Goal: Task Accomplishment & Management: Complete application form

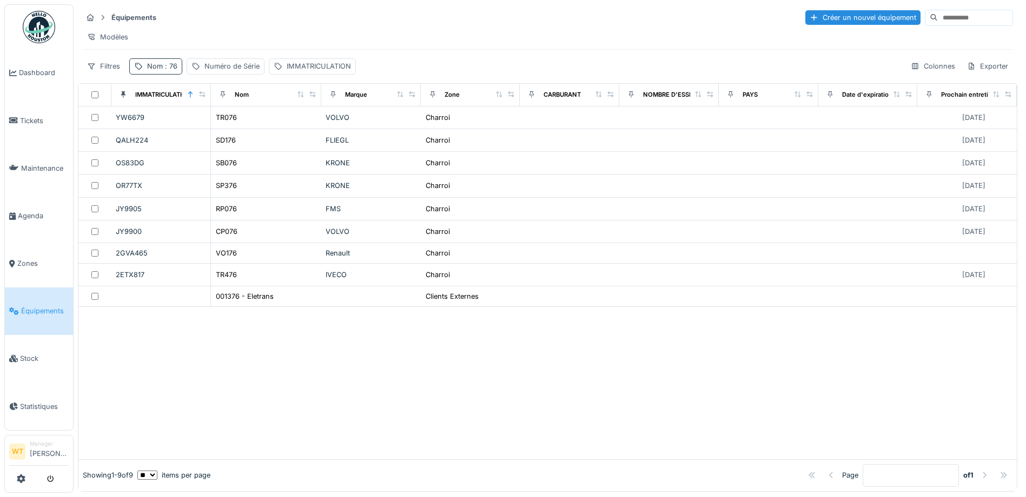
click at [166, 70] on span ": 76" at bounding box center [170, 66] width 15 height 8
click at [233, 128] on icon at bounding box center [228, 126] width 9 height 7
click at [214, 133] on input "Nom" at bounding box center [188, 126] width 108 height 23
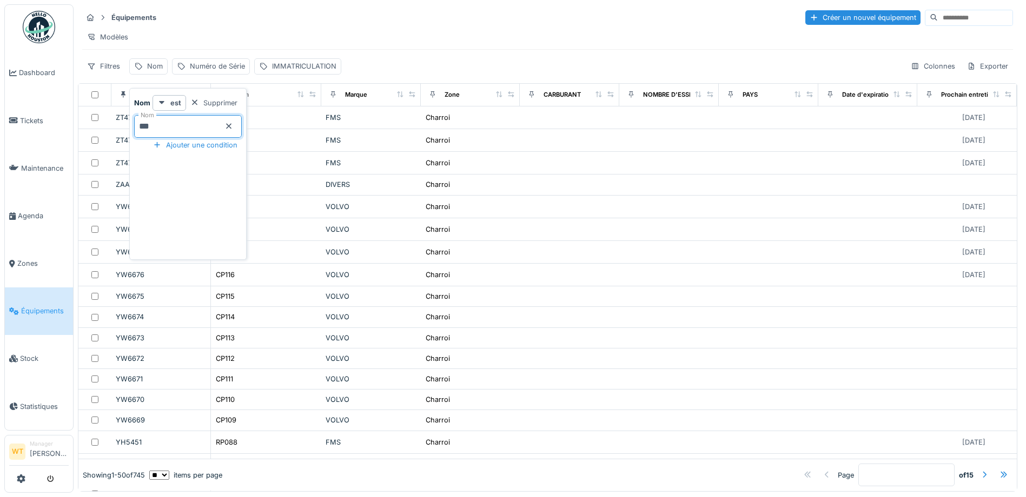
type input "***"
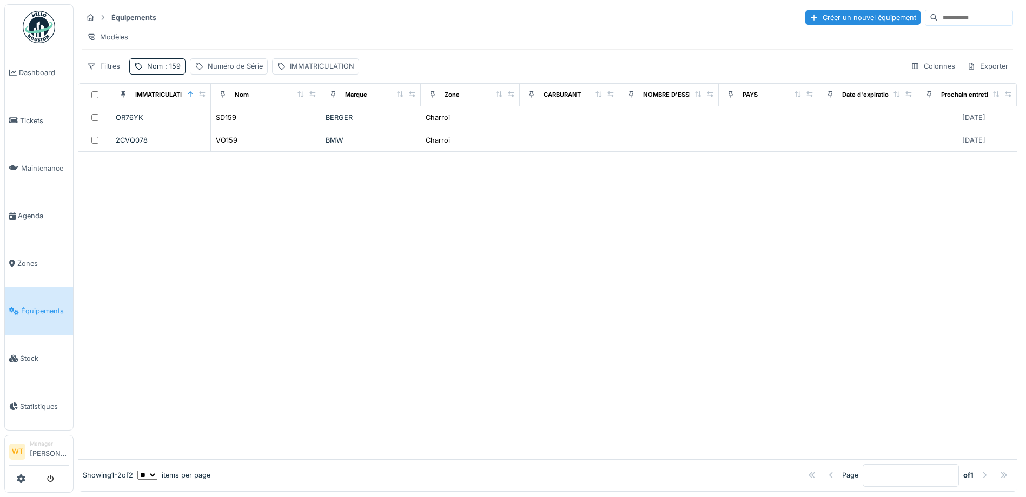
click at [262, 40] on div "Modèles" at bounding box center [547, 37] width 931 height 16
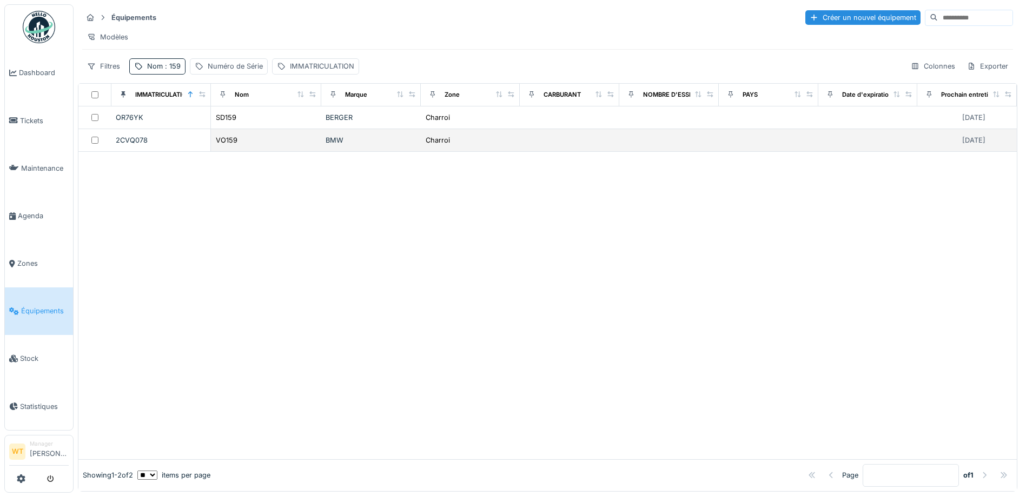
click at [254, 143] on div "VO159" at bounding box center [266, 140] width 102 height 11
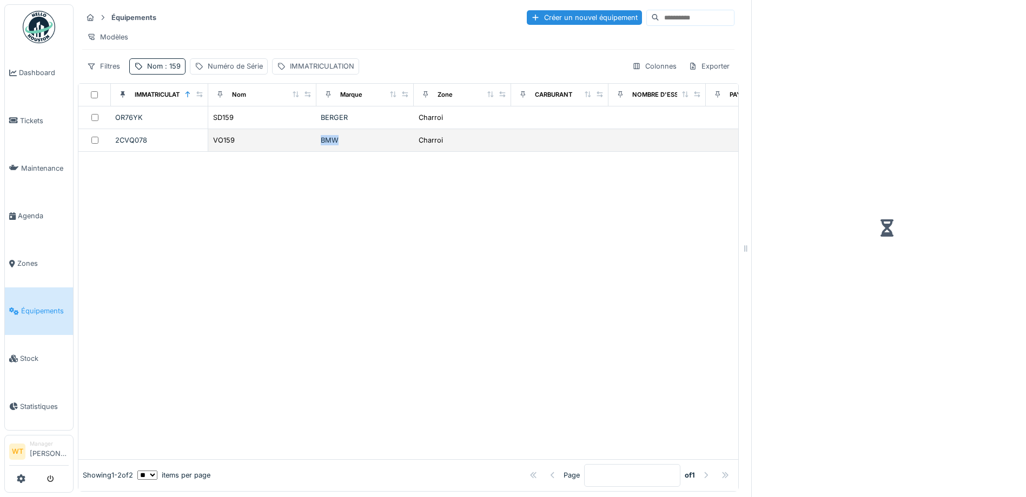
click at [254, 144] on div "VO159" at bounding box center [262, 140] width 99 height 11
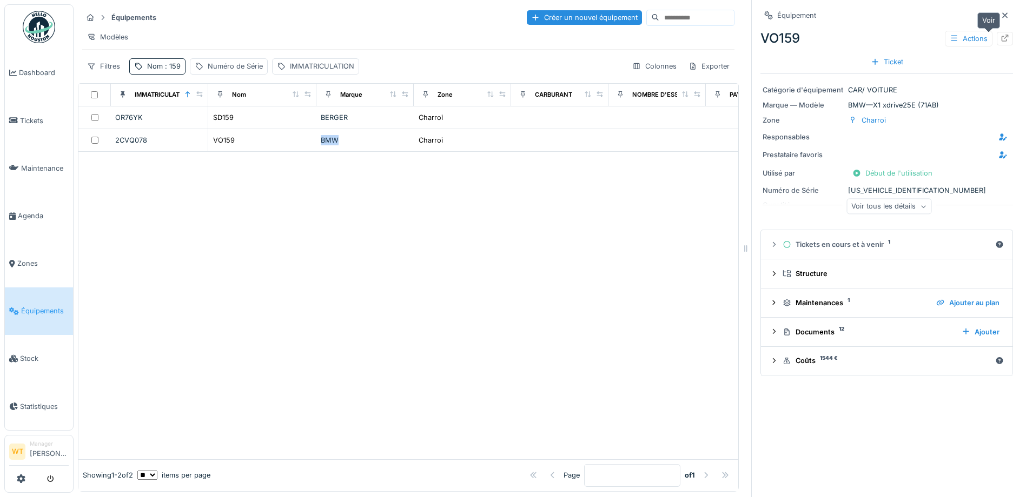
click at [1000, 38] on icon at bounding box center [1004, 38] width 9 height 7
click at [451, 236] on div at bounding box center [408, 305] width 660 height 307
click at [997, 17] on div at bounding box center [1005, 16] width 16 height 14
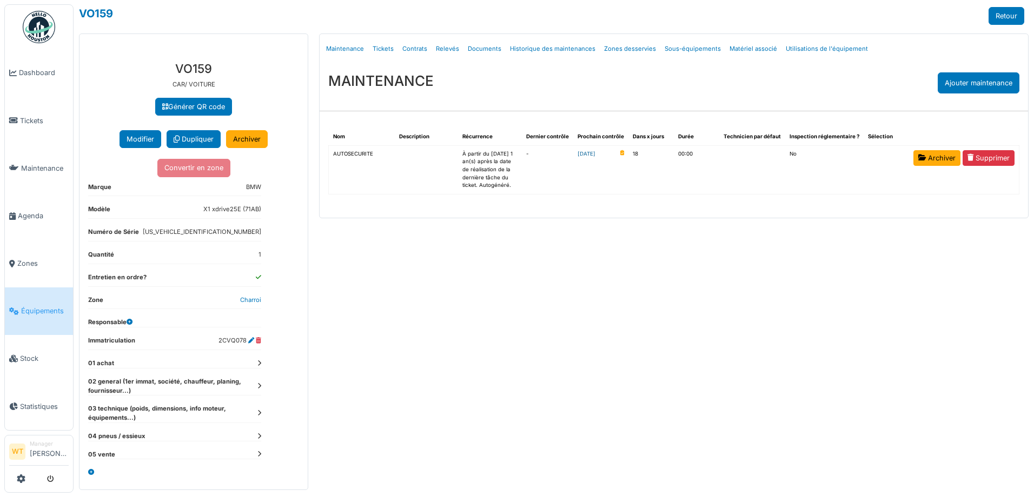
click at [595, 155] on link "2025-09-21" at bounding box center [587, 154] width 18 height 8
click at [589, 153] on link "2025-09-21" at bounding box center [587, 154] width 18 height 8
click at [36, 306] on span "Équipements" at bounding box center [45, 311] width 48 height 10
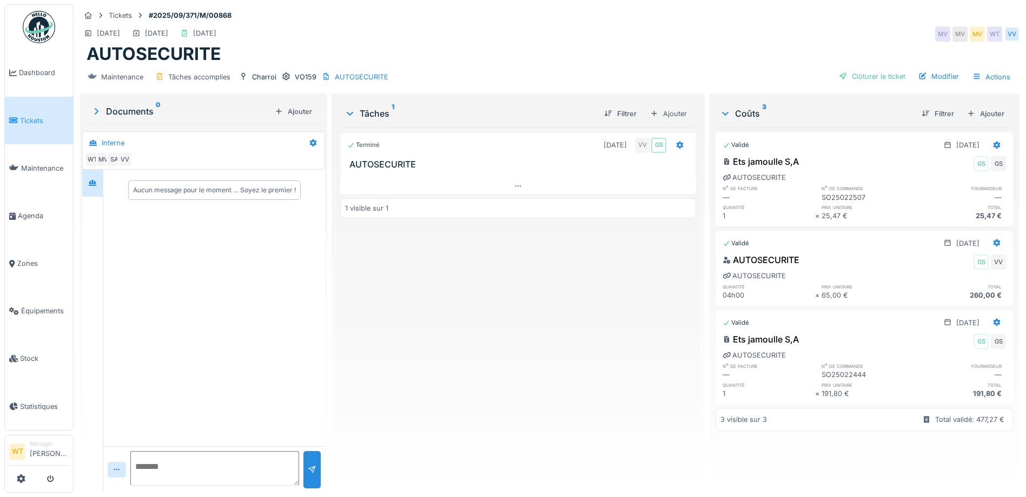
scroll to position [8, 0]
click at [866, 72] on div "Clôturer le ticket" at bounding box center [871, 76] width 75 height 15
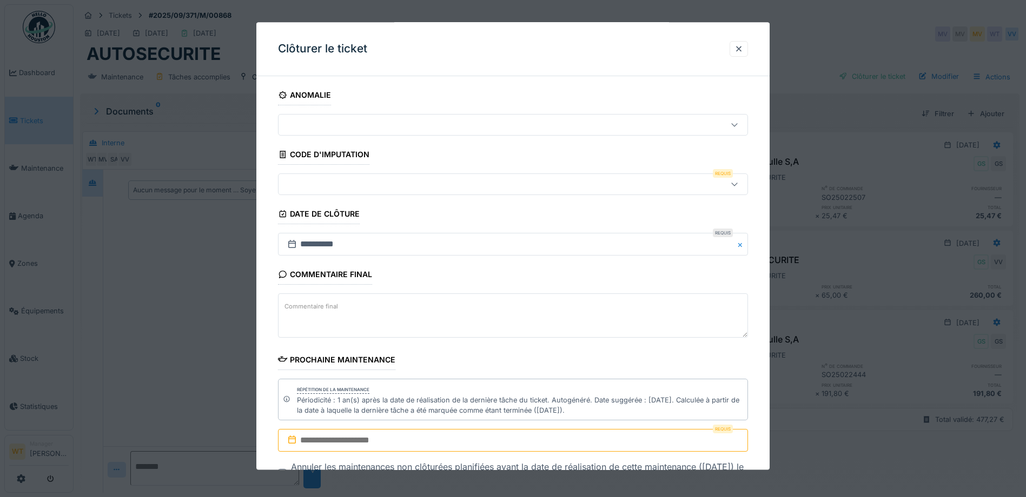
click at [403, 187] on div at bounding box center [485, 185] width 405 height 12
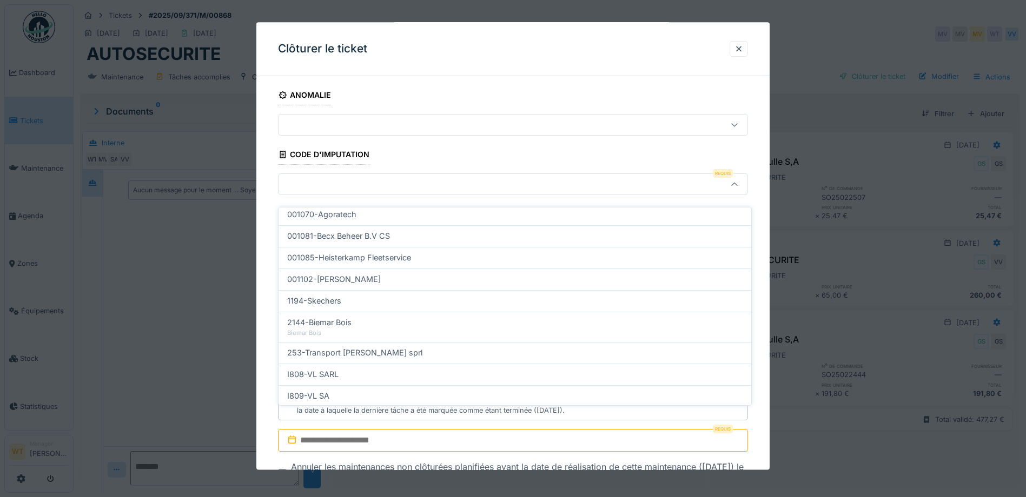
scroll to position [346, 0]
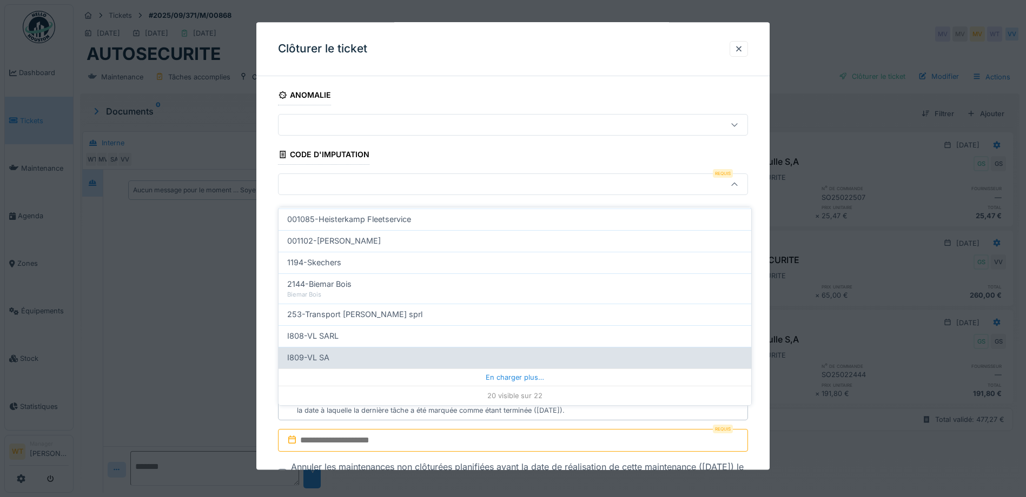
click at [366, 352] on div "I809-VL SA" at bounding box center [514, 358] width 455 height 12
type input "***"
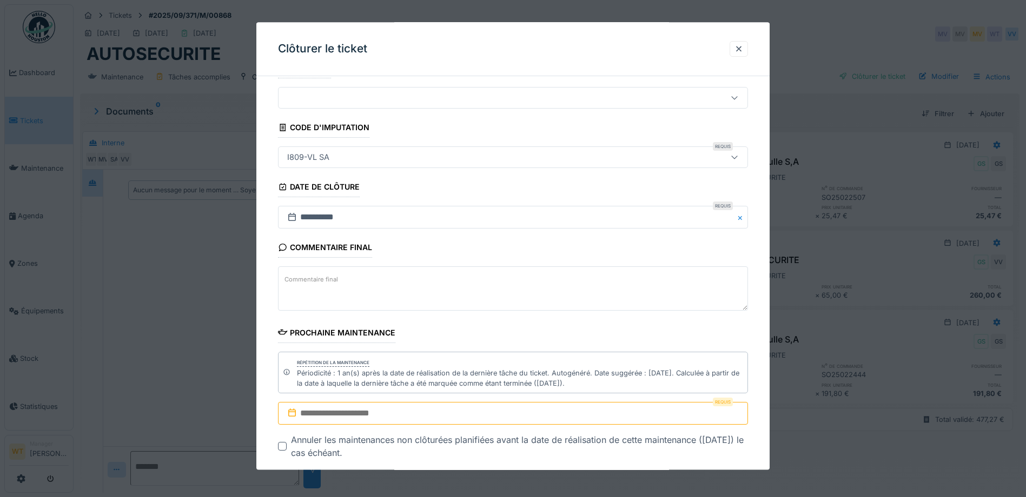
scroll to position [83, 0]
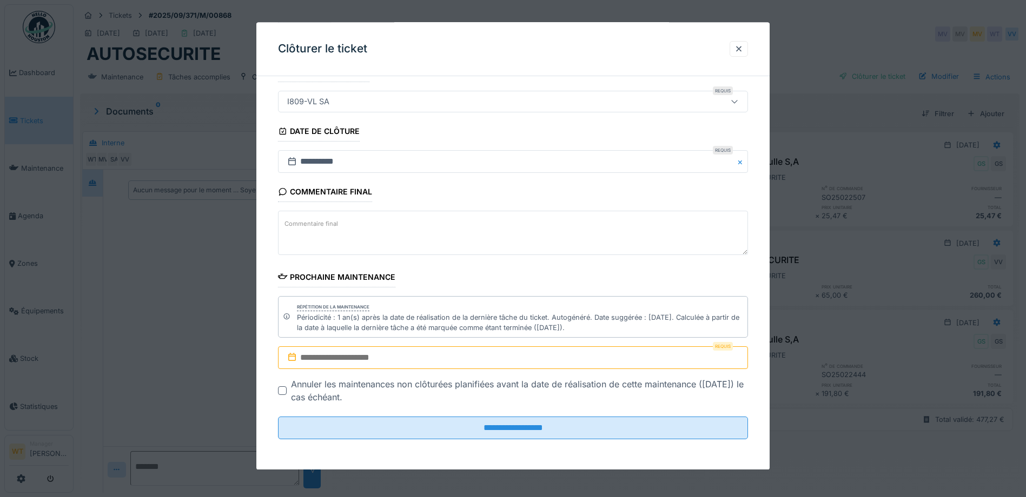
click at [406, 354] on input "text" at bounding box center [513, 358] width 470 height 23
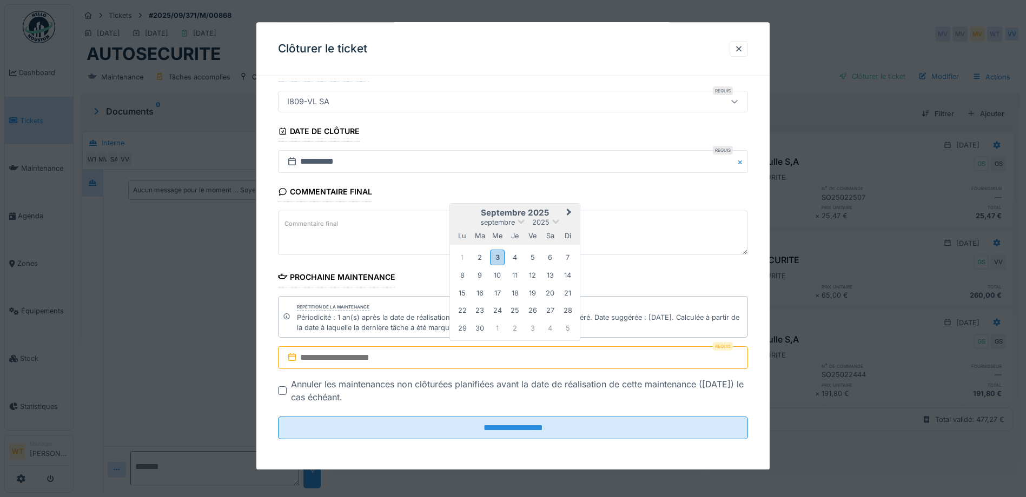
click at [569, 212] on span "Next Month" at bounding box center [569, 213] width 0 height 13
click at [383, 359] on input "text" at bounding box center [513, 358] width 470 height 23
click at [552, 220] on div "septembre 2025" at bounding box center [515, 222] width 130 height 9
click at [554, 221] on span at bounding box center [555, 221] width 7 height 7
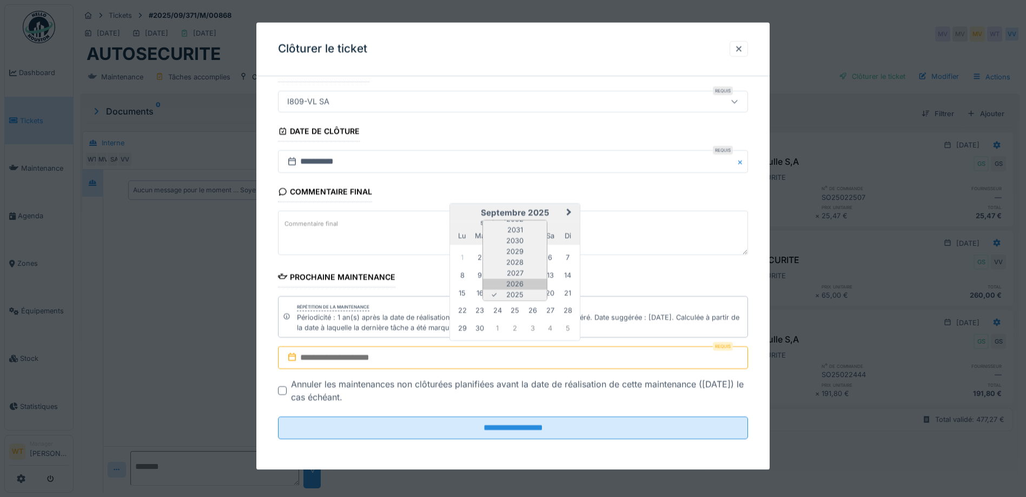
click at [518, 284] on div "2026" at bounding box center [515, 285] width 64 height 11
click at [461, 315] on div "21" at bounding box center [462, 311] width 15 height 15
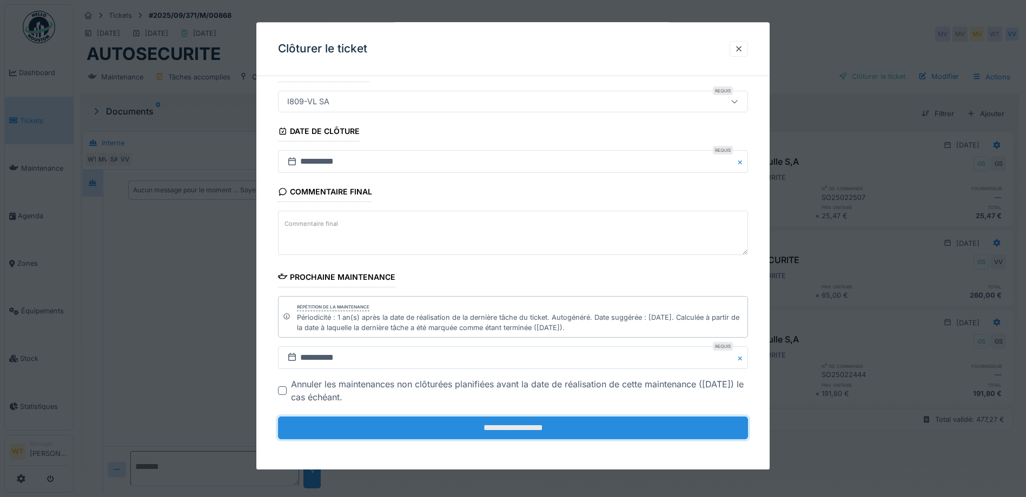
click at [481, 424] on input "**********" at bounding box center [513, 428] width 470 height 23
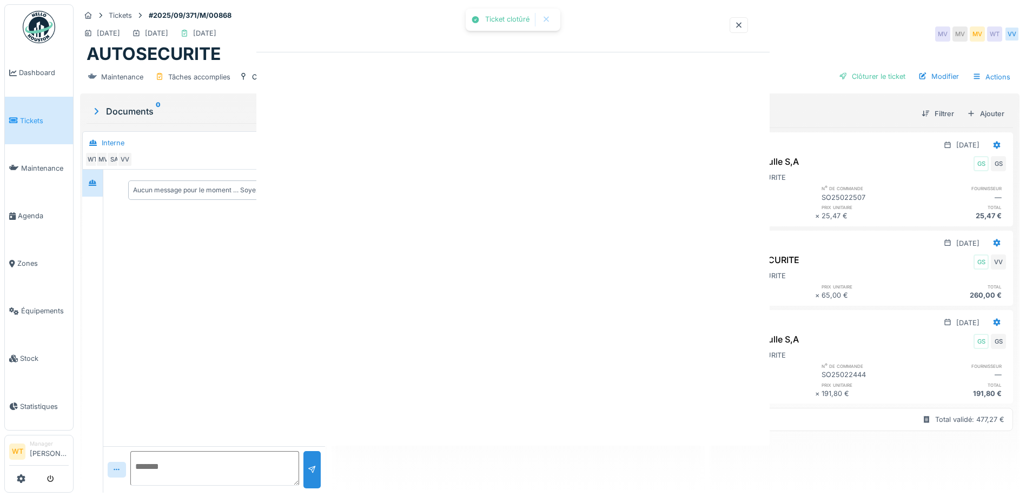
scroll to position [0, 0]
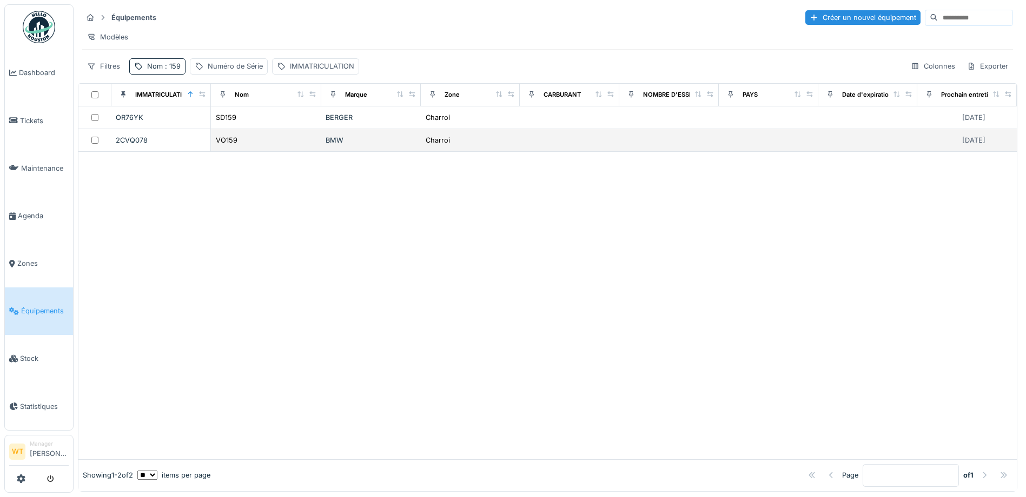
click at [238, 146] on div "VO159" at bounding box center [266, 140] width 102 height 11
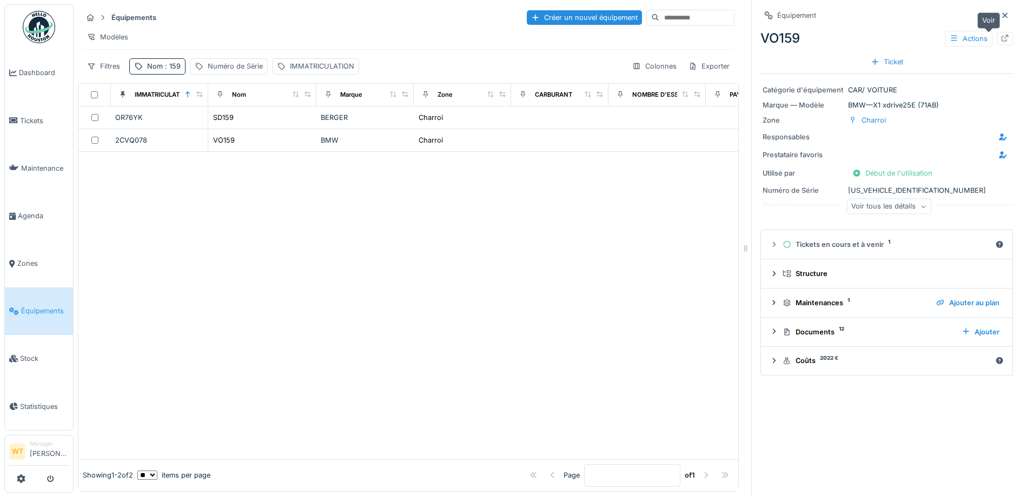
click at [1000, 39] on icon at bounding box center [1004, 38] width 9 height 7
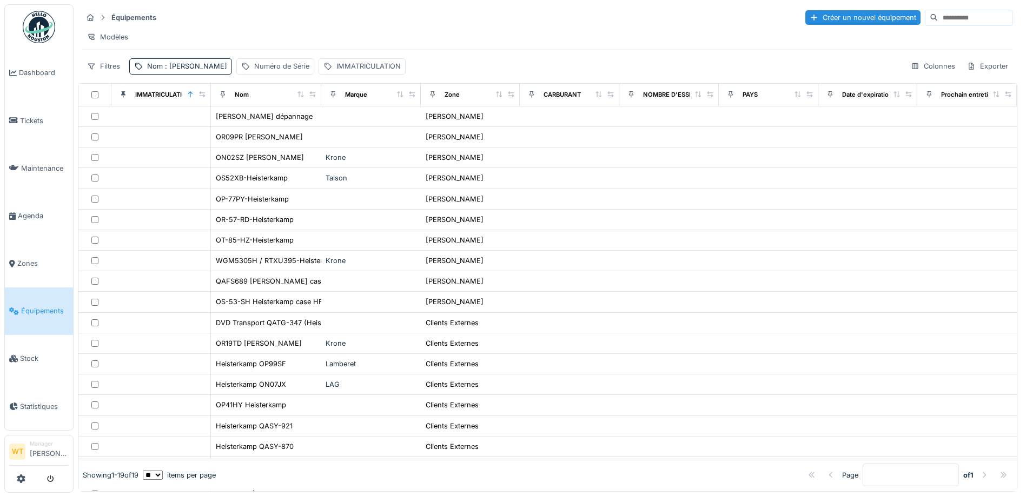
click at [45, 317] on link "Équipements" at bounding box center [39, 312] width 68 height 48
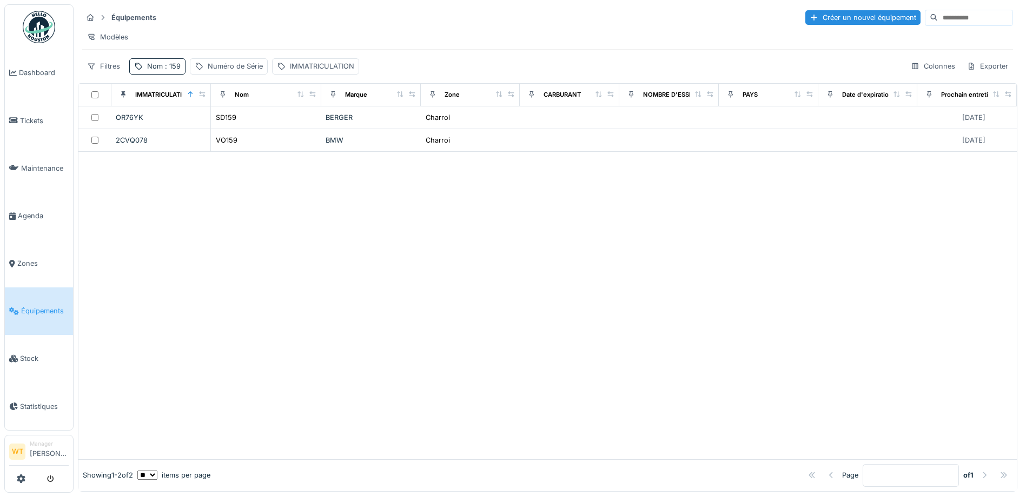
click at [158, 74] on div "Nom : 159" at bounding box center [157, 66] width 56 height 16
drag, startPoint x: 250, startPoint y: 127, endPoint x: 230, endPoint y: 129, distance: 20.7
click at [233, 127] on icon at bounding box center [228, 126] width 9 height 7
click at [220, 133] on input "Nom" at bounding box center [188, 126] width 108 height 23
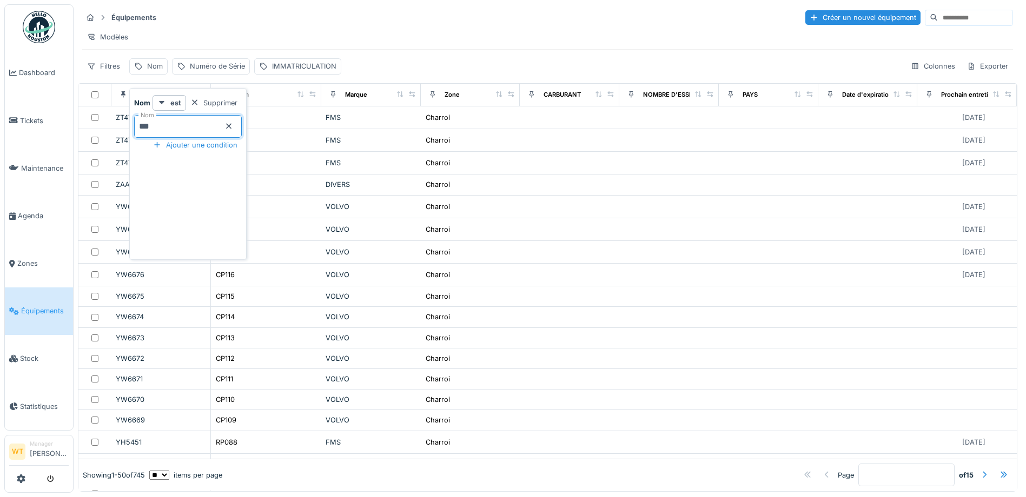
type input "***"
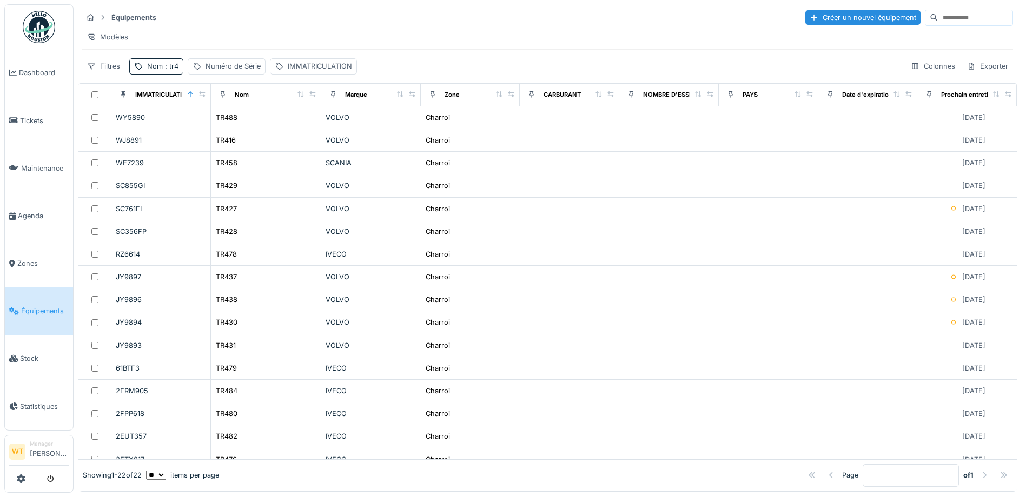
click at [289, 35] on div "Modèles" at bounding box center [547, 37] width 931 height 16
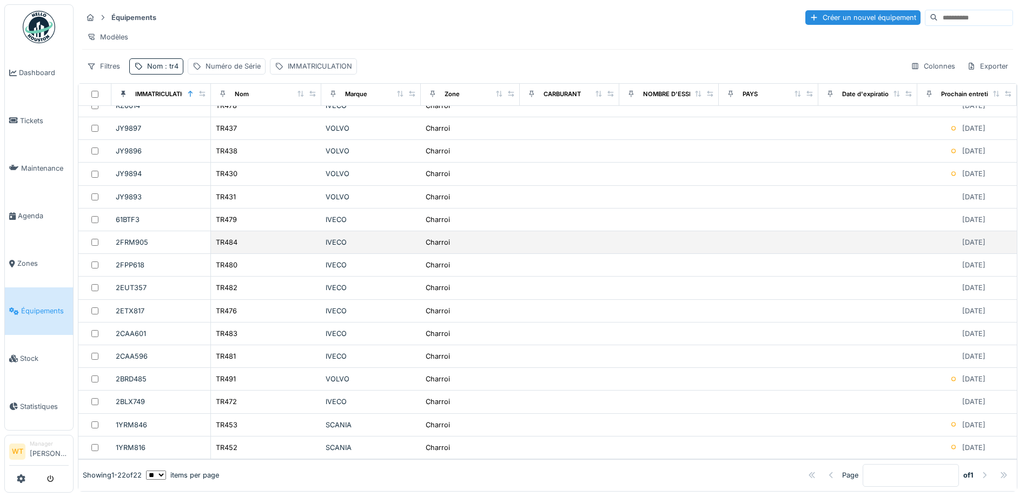
scroll to position [173, 0]
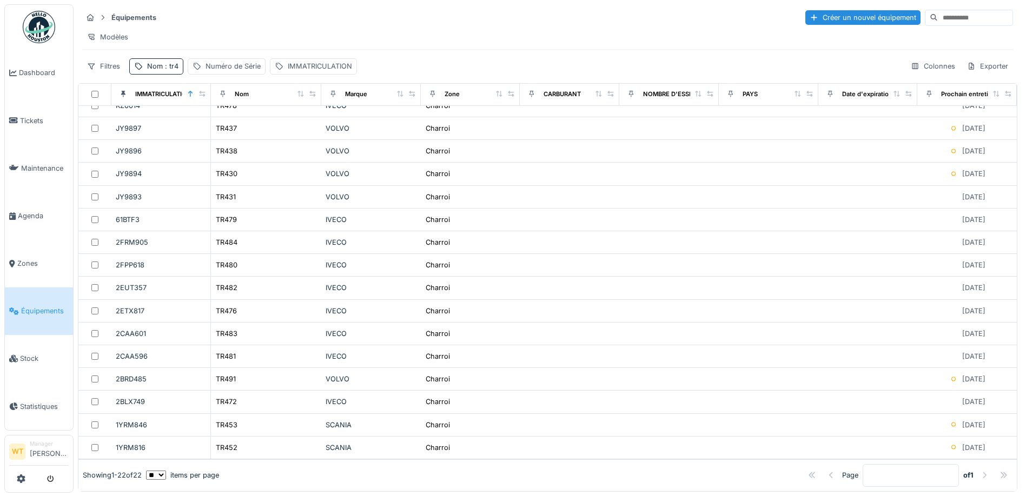
click at [980, 470] on div at bounding box center [984, 475] width 9 height 10
click at [999, 470] on div at bounding box center [1003, 475] width 9 height 10
click at [980, 470] on div at bounding box center [984, 475] width 9 height 10
click at [158, 71] on div "Nom : tr4" at bounding box center [162, 66] width 31 height 10
click at [194, 122] on input "***" at bounding box center [188, 126] width 108 height 23
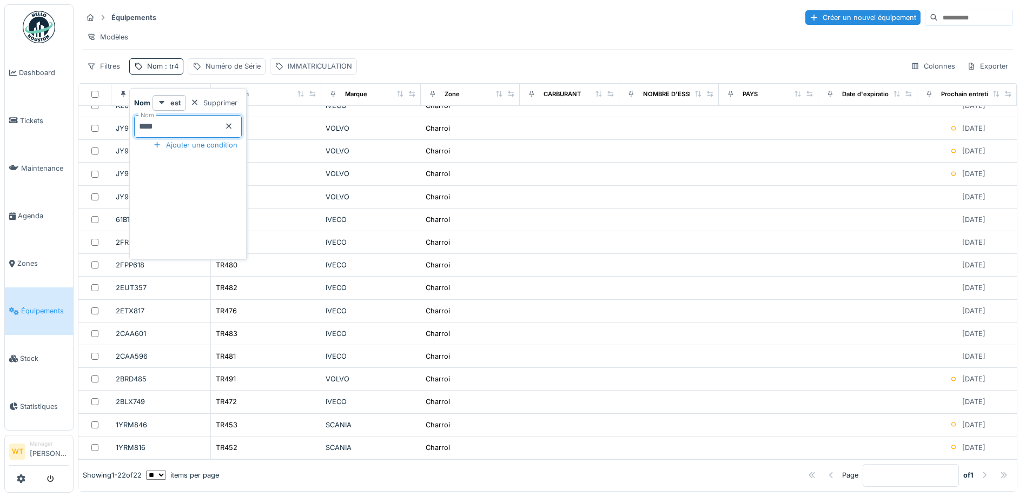
type input "****"
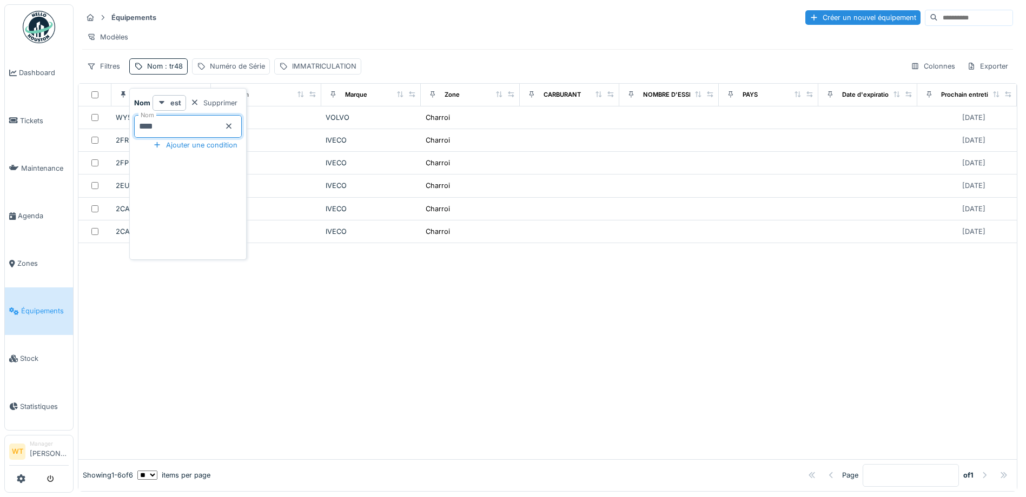
scroll to position [0, 0]
click at [293, 316] on div at bounding box center [547, 351] width 938 height 216
click at [163, 70] on span ": tr48" at bounding box center [173, 66] width 20 height 8
click at [169, 125] on input "****" at bounding box center [188, 126] width 108 height 23
type input "*"
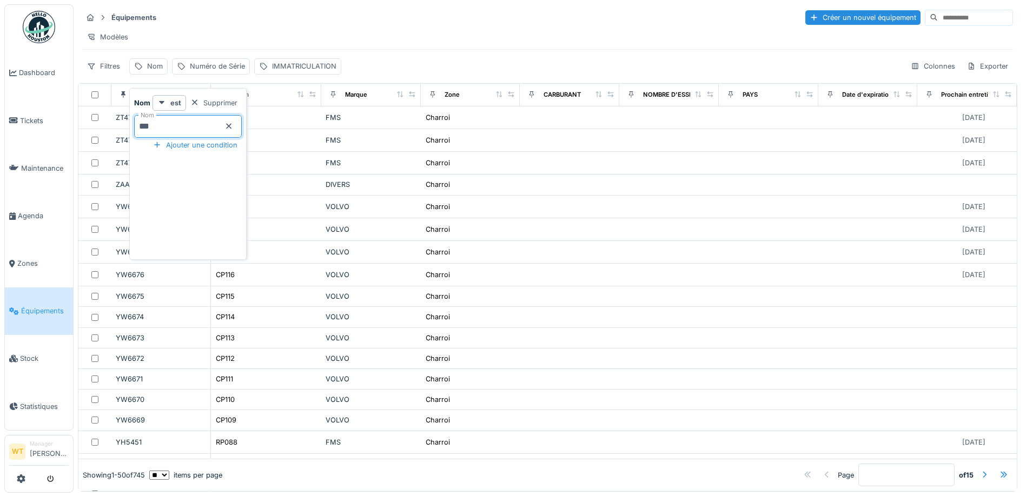
type input "****"
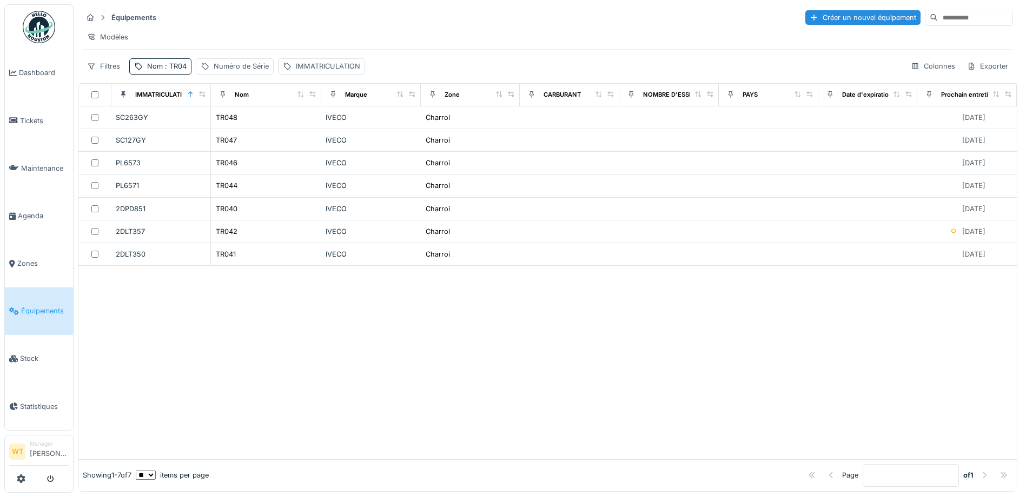
click at [272, 27] on div "Équipements Créer un nouvel équipement Modèles Filtres Nom : TR04 Numéro de Sér…" at bounding box center [547, 41] width 939 height 75
